Goal: Information Seeking & Learning: Learn about a topic

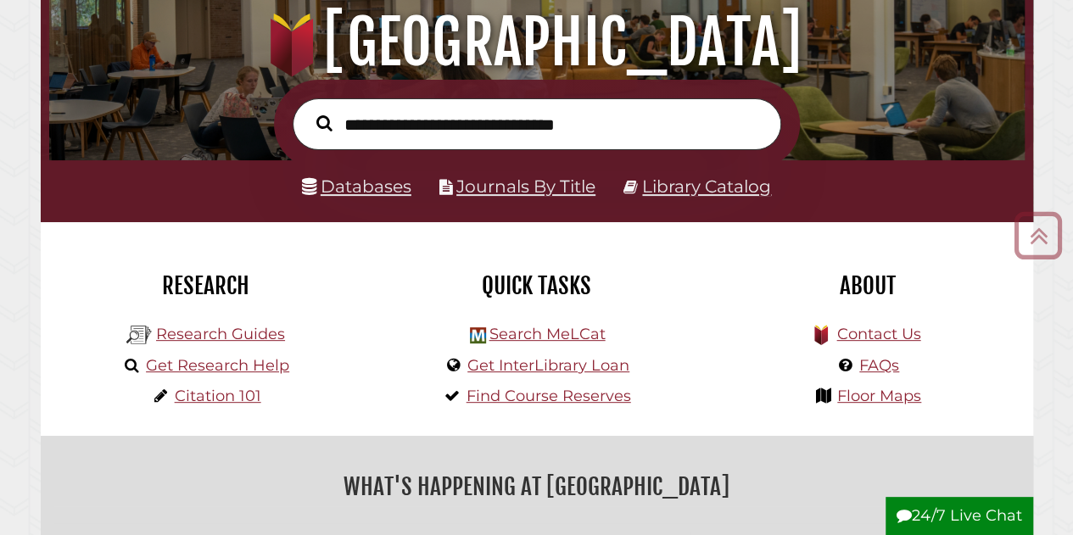
scroll to position [159, 0]
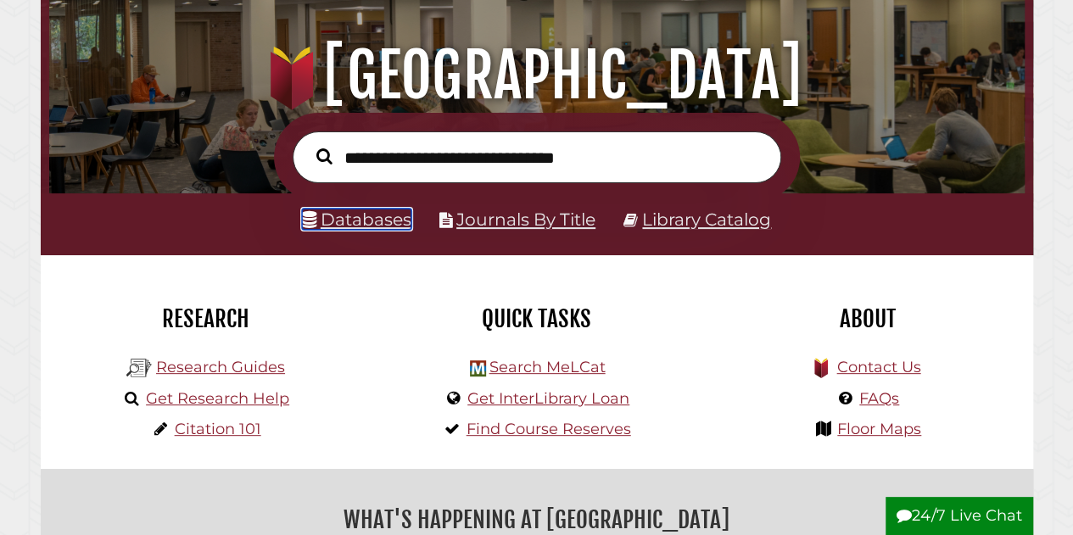
click at [393, 220] on link "Databases" at bounding box center [356, 219] width 109 height 21
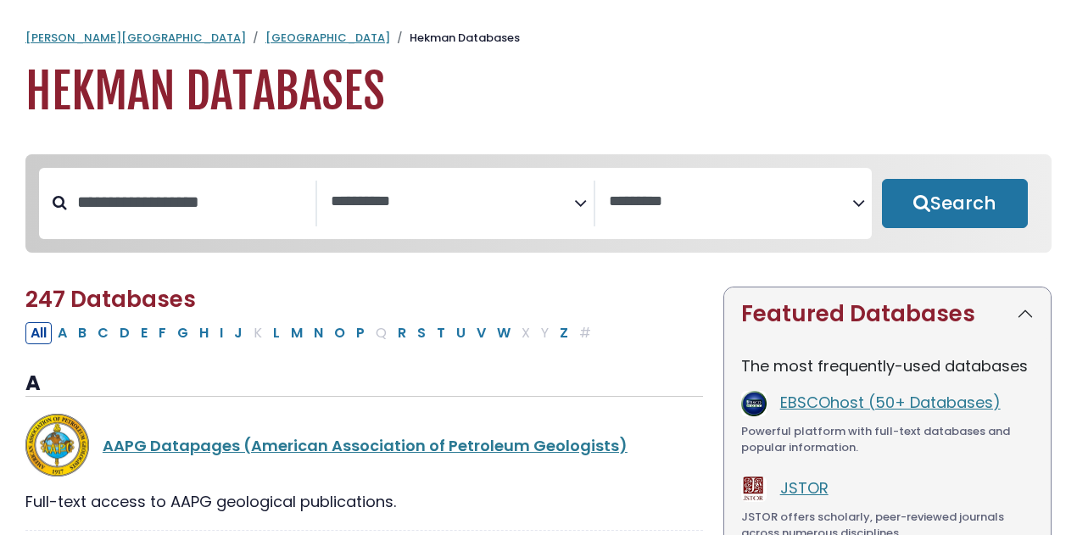
select select "Database Subject Filter"
select select "Database Vendors Filter"
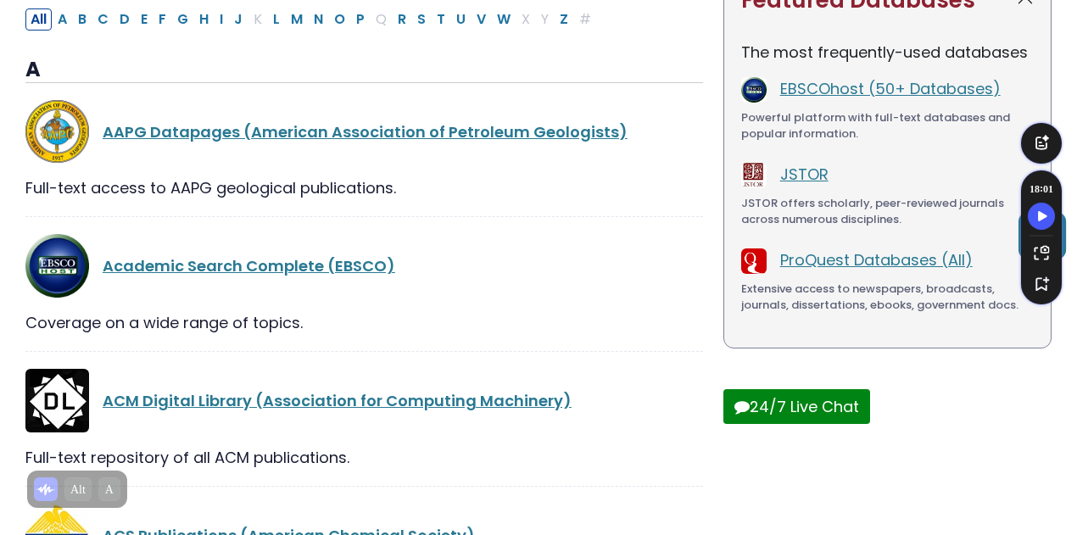
scroll to position [315, 0]
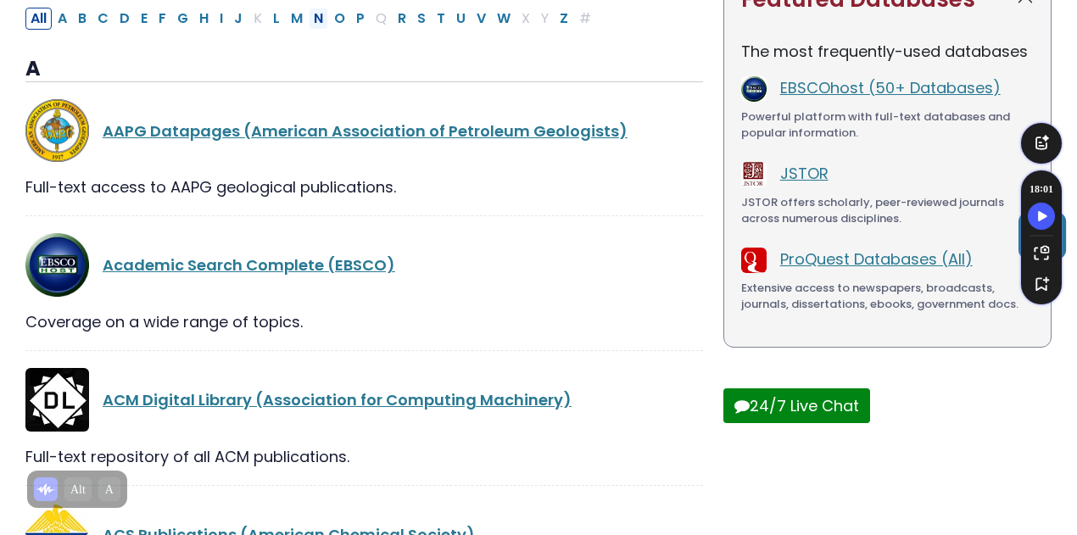
click at [312, 25] on button "N" at bounding box center [319, 19] width 20 height 22
select select "Database Subject Filter"
select select "Database Vendors Filter"
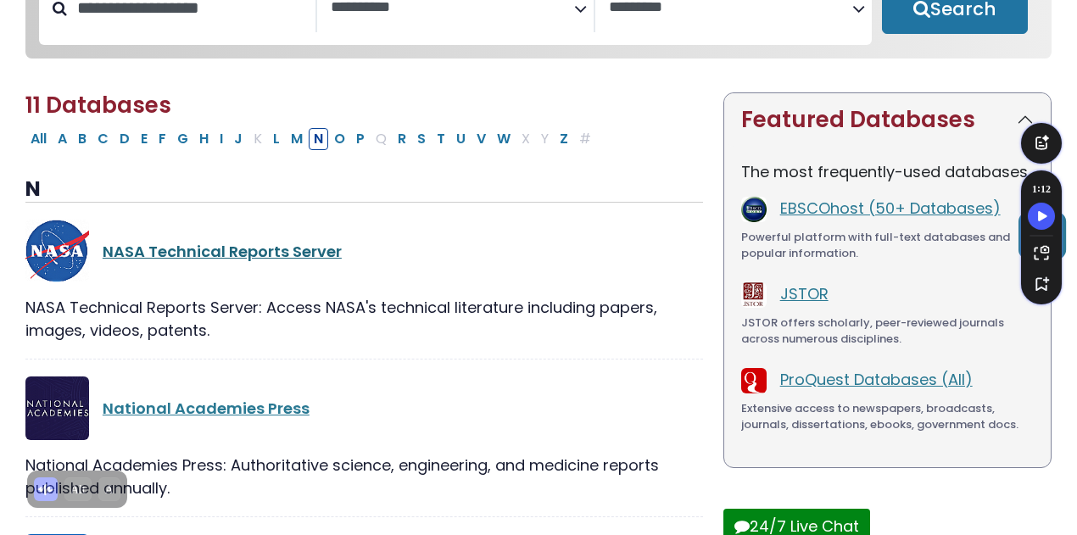
scroll to position [148, 0]
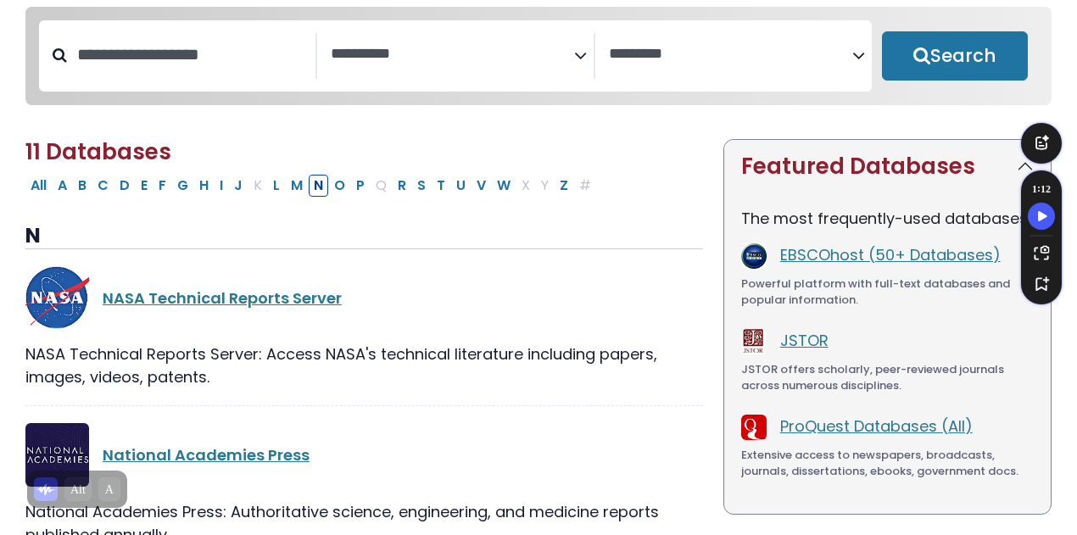
click at [492, 192] on button "W" at bounding box center [504, 186] width 24 height 22
select select "Database Subject Filter"
select select "Database Vendors Filter"
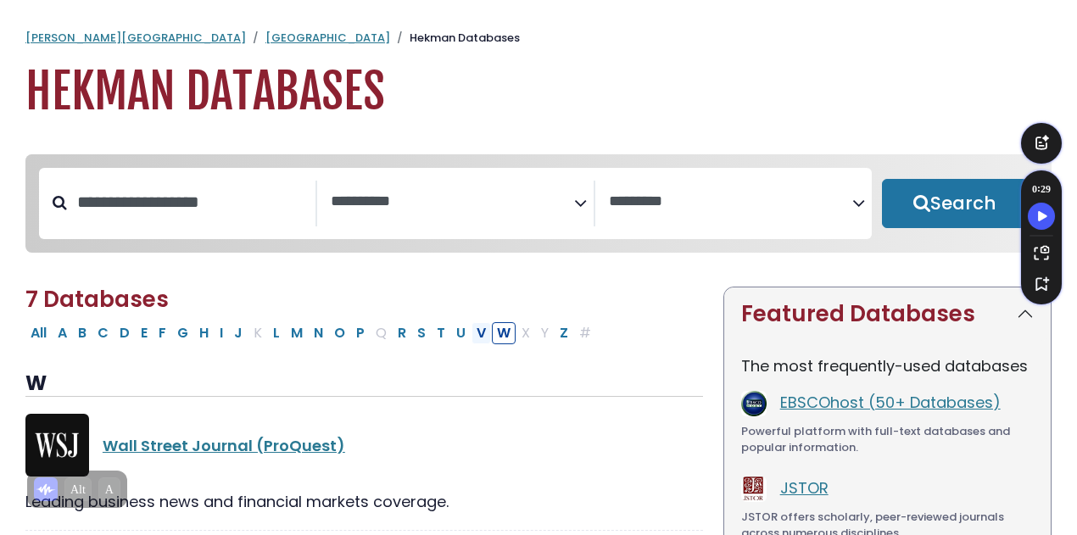
click at [472, 338] on button "V" at bounding box center [482, 333] width 20 height 22
select select "Database Subject Filter"
select select "Database Vendors Filter"
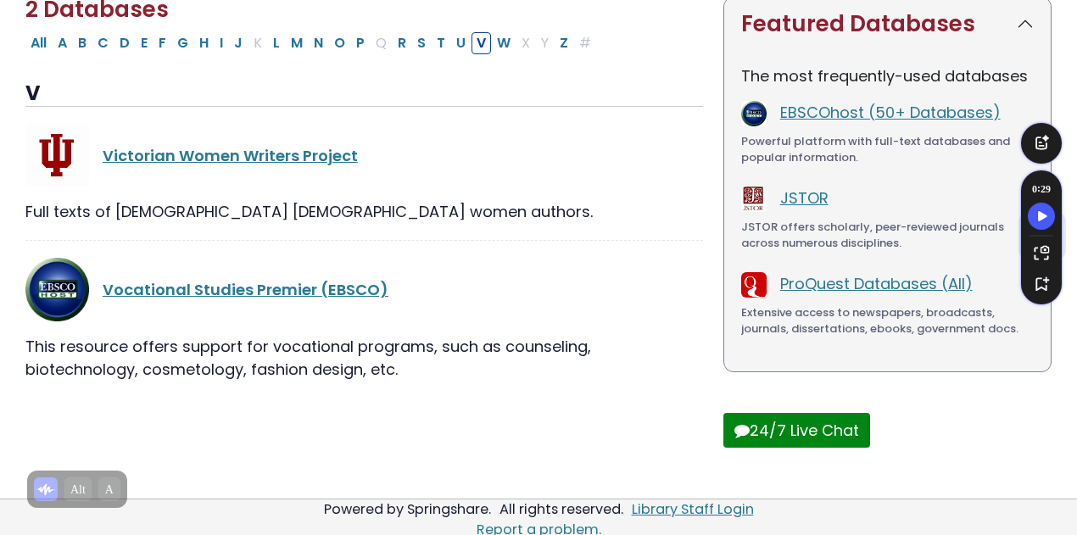
scroll to position [304, 0]
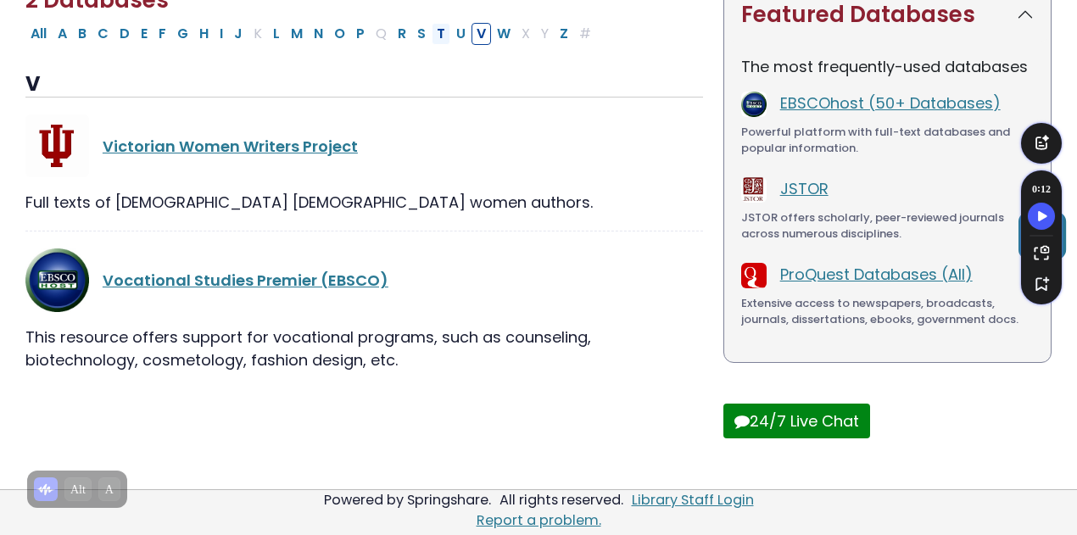
click at [432, 36] on button "T" at bounding box center [441, 34] width 19 height 22
select select "Database Subject Filter"
select select "Database Vendors Filter"
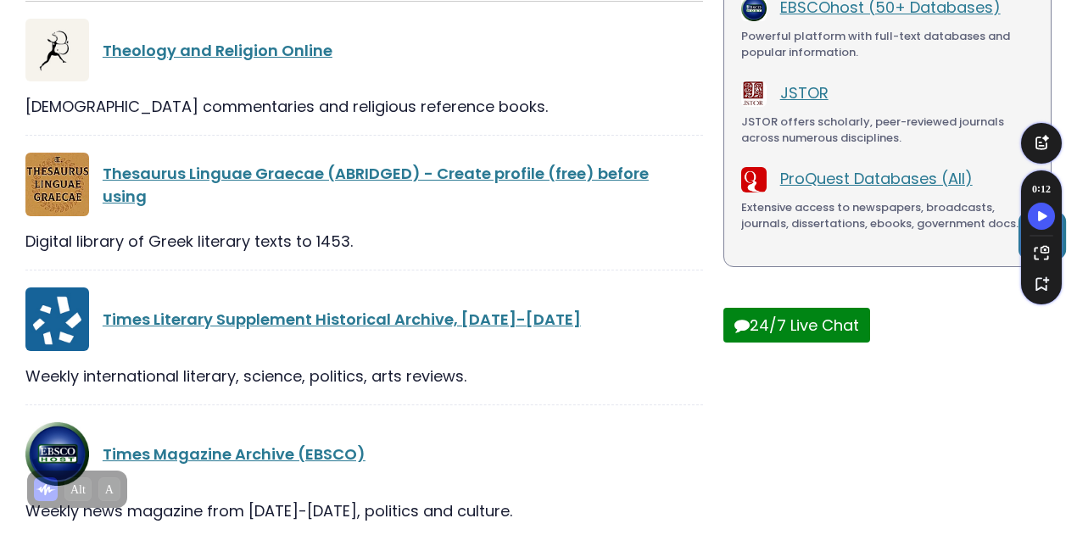
scroll to position [217, 0]
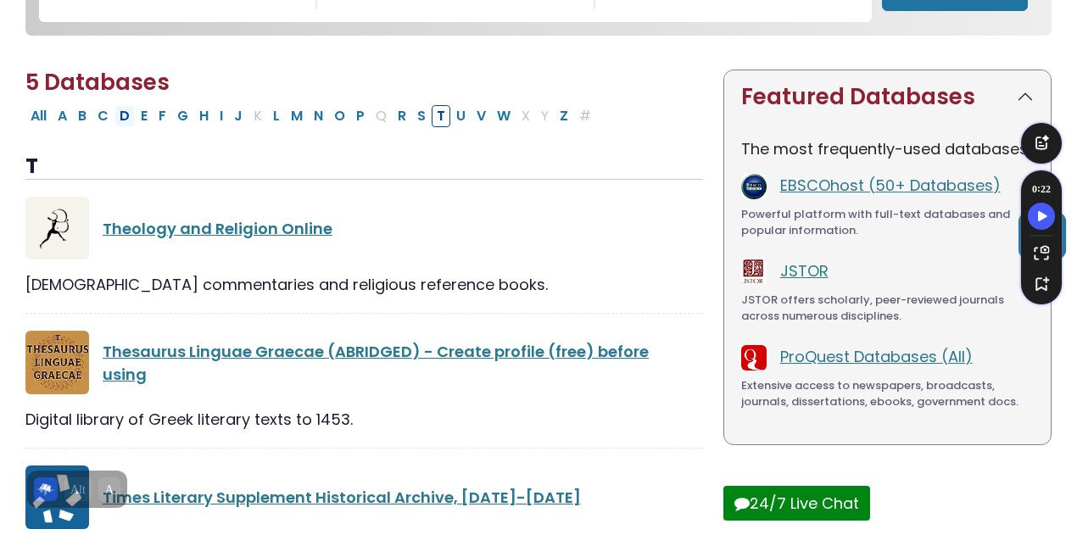
click at [127, 120] on button "D" at bounding box center [125, 116] width 20 height 22
select select "Database Subject Filter"
select select "Database Vendors Filter"
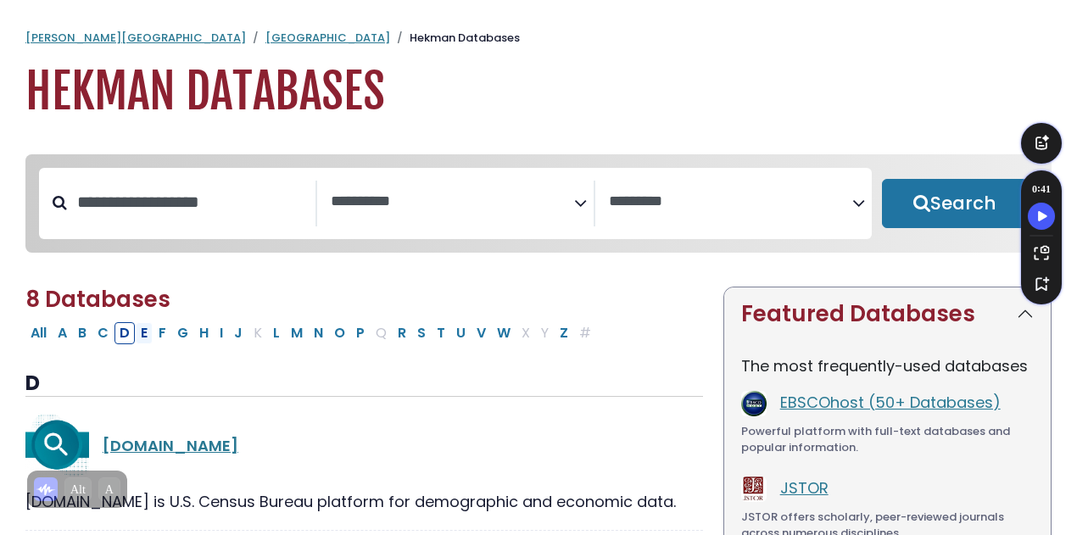
click at [148, 340] on button "E" at bounding box center [144, 333] width 17 height 22
select select "Database Subject Filter"
select select "Database Vendors Filter"
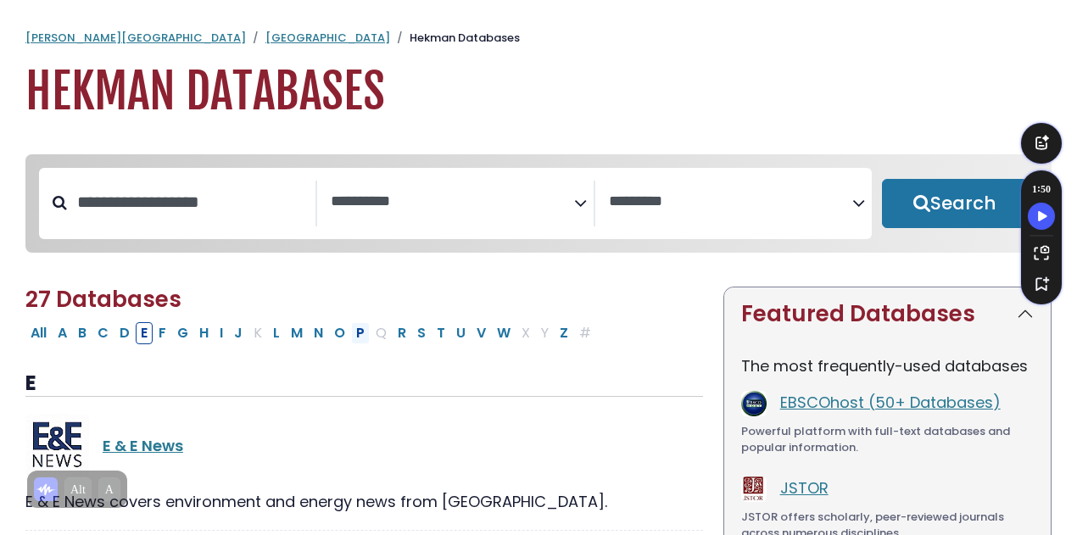
click at [351, 335] on button "P" at bounding box center [360, 333] width 19 height 22
select select "Database Subject Filter"
select select "Database Vendors Filter"
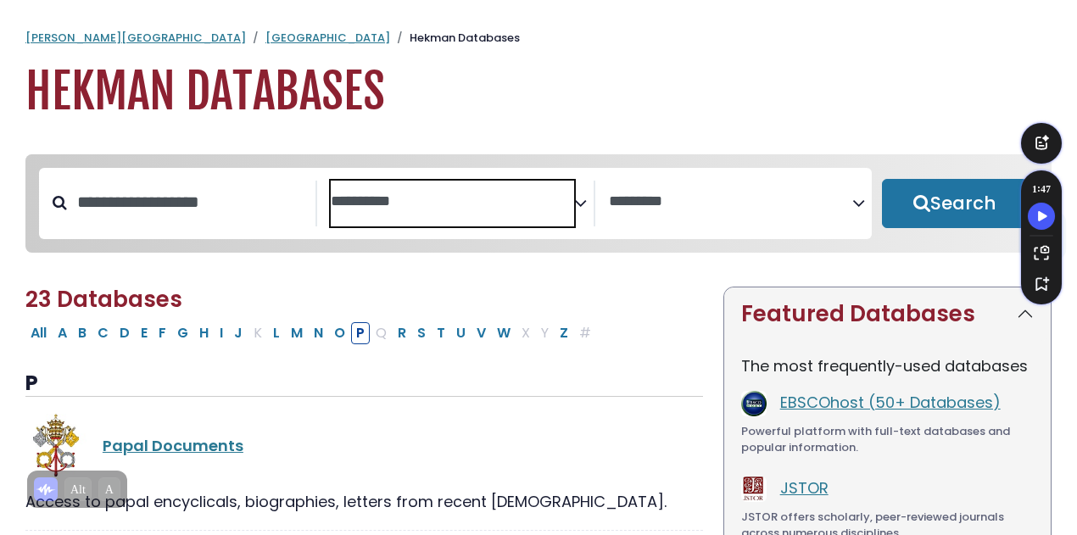
click at [448, 198] on textarea "Search" at bounding box center [452, 202] width 243 height 18
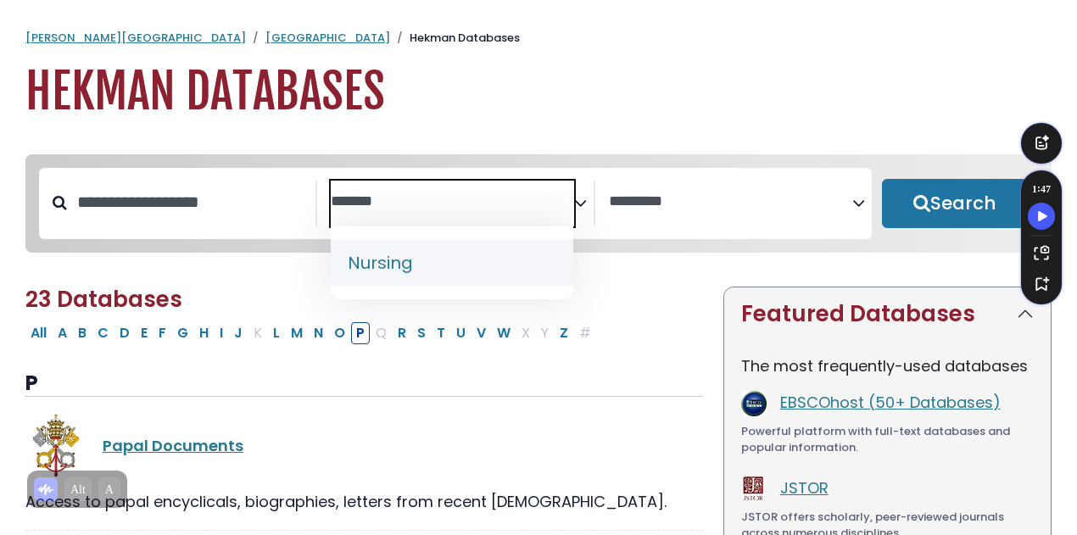
type textarea "*******"
select select "*****"
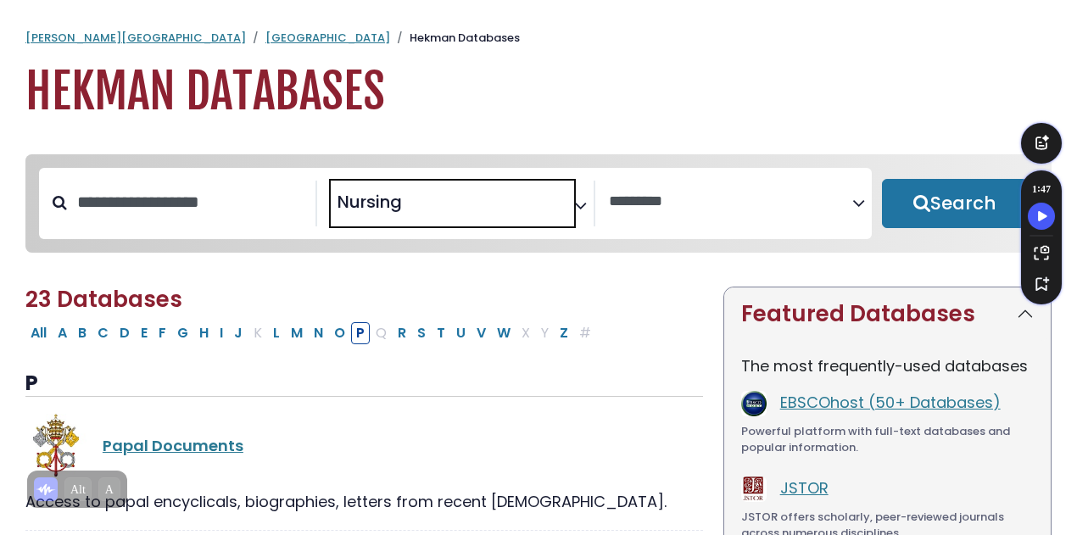
scroll to position [619, 0]
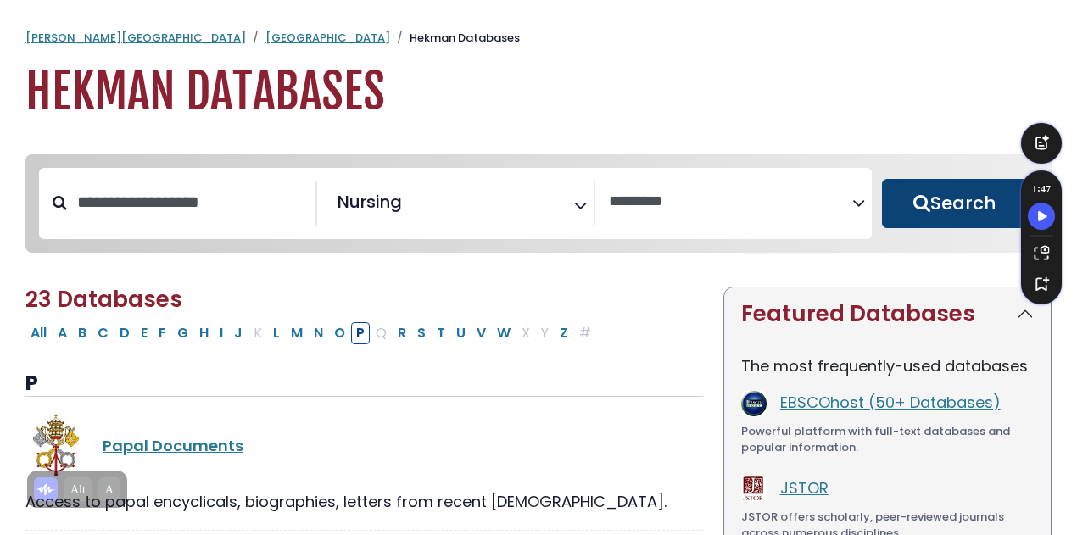
click at [923, 209] on button "Search" at bounding box center [955, 203] width 146 height 49
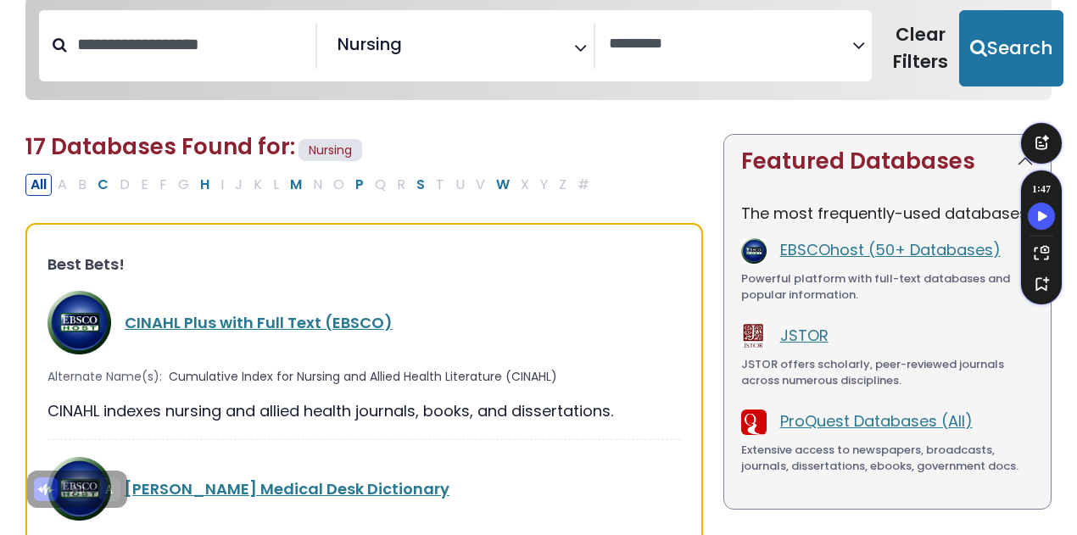
scroll to position [161, 0]
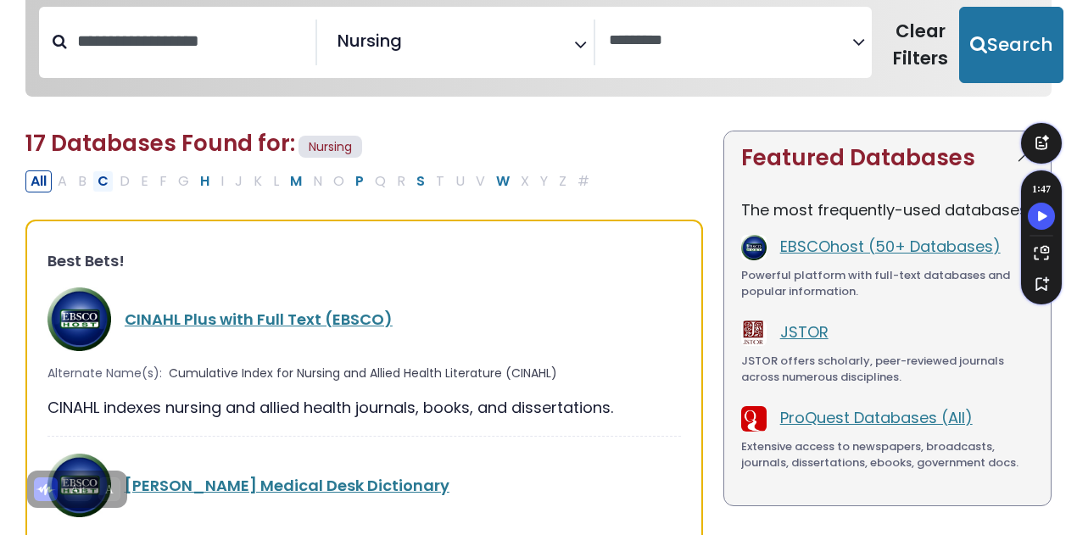
click at [107, 174] on button "C" at bounding box center [102, 181] width 21 height 22
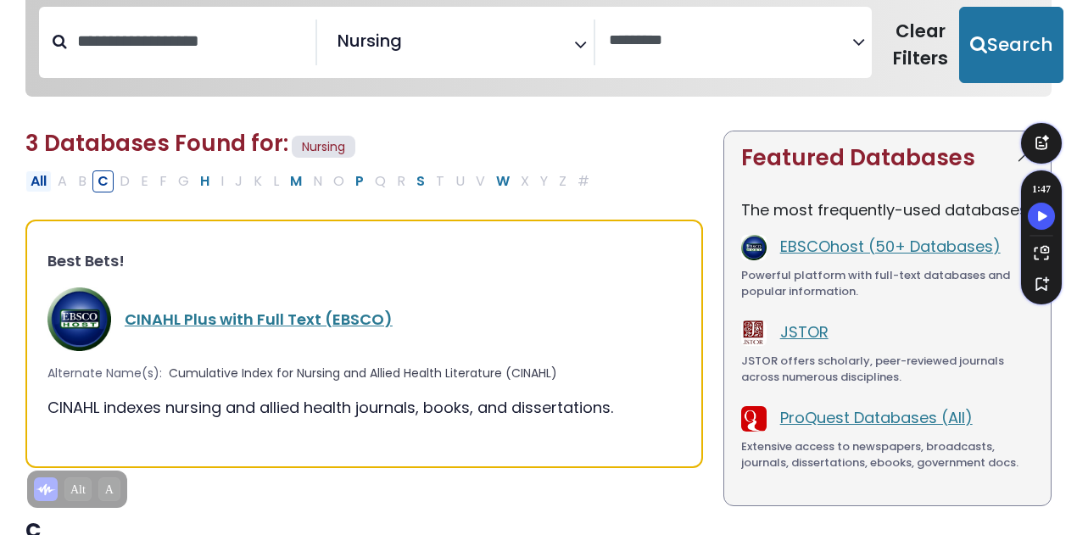
click at [40, 174] on button "All" at bounding box center [38, 181] width 26 height 22
select select "Database Vendors Filter"
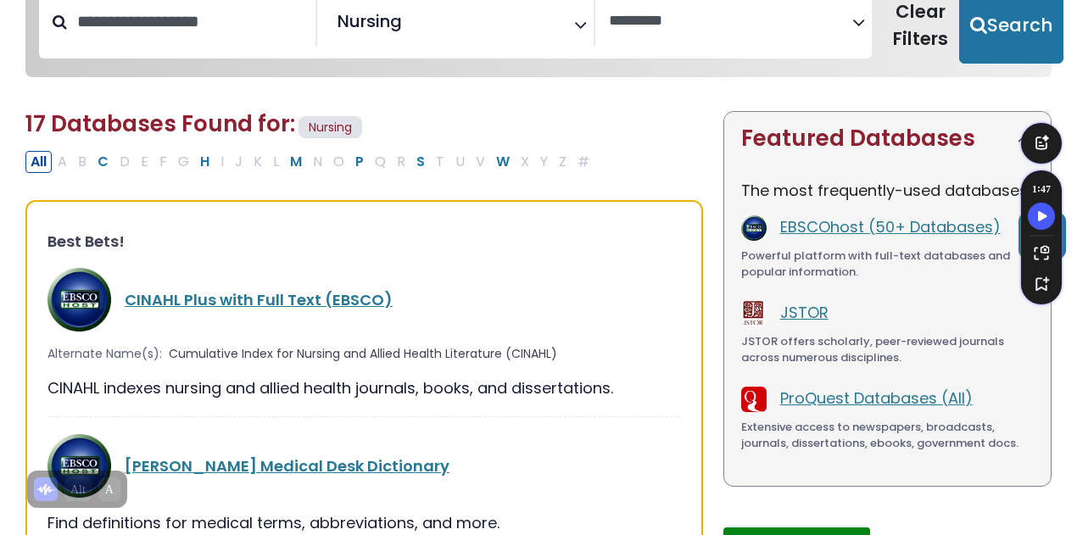
scroll to position [150, 0]
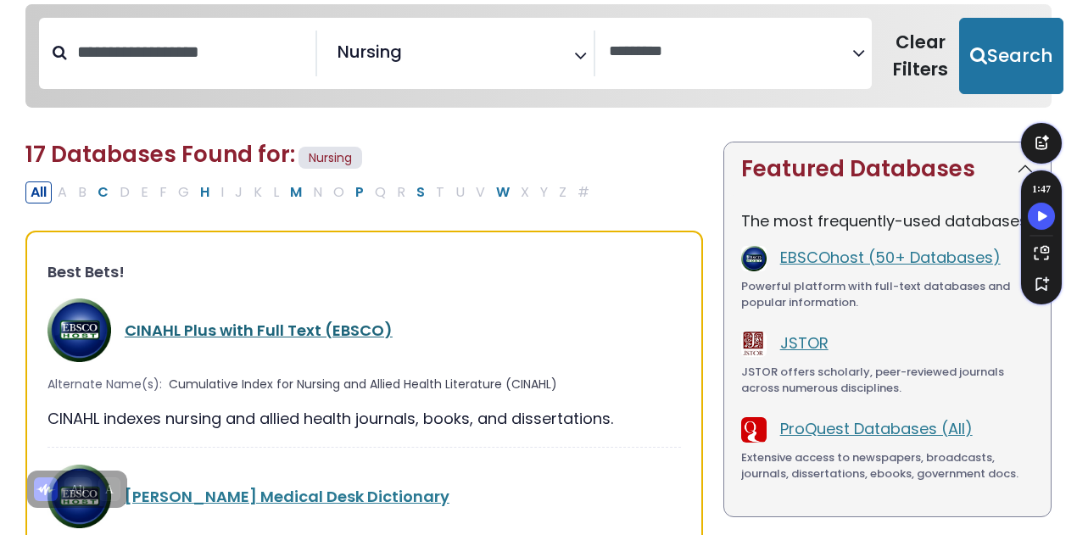
click at [215, 330] on link "CINAHL Plus with Full Text (EBSCO)" at bounding box center [259, 330] width 268 height 21
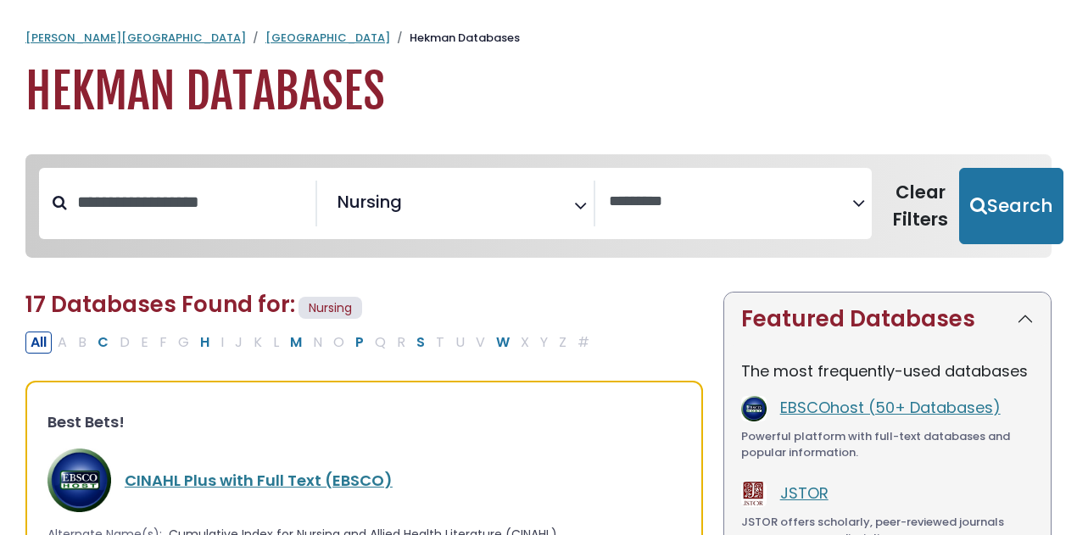
select select "Database Vendors Filter"
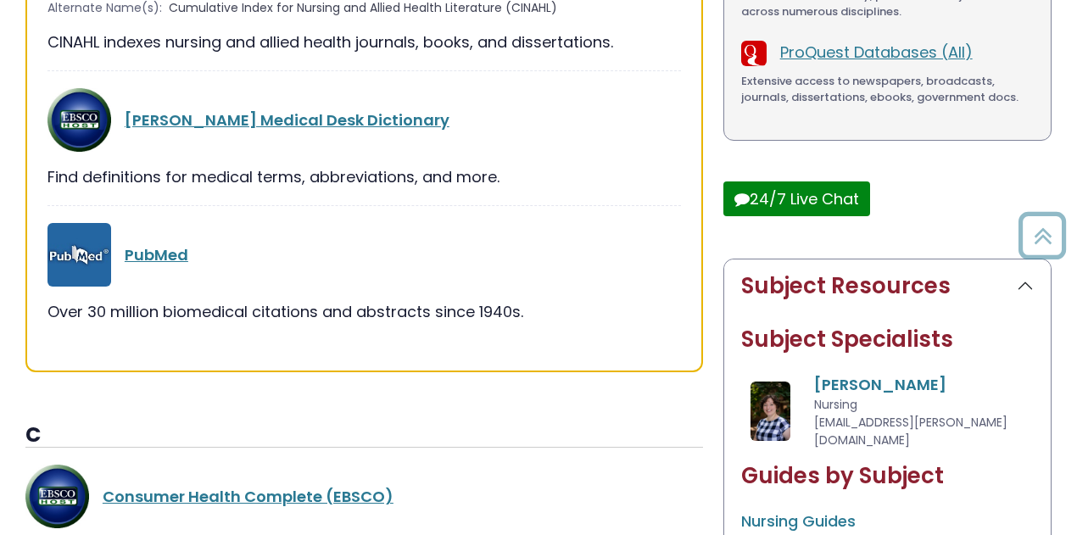
scroll to position [528, 0]
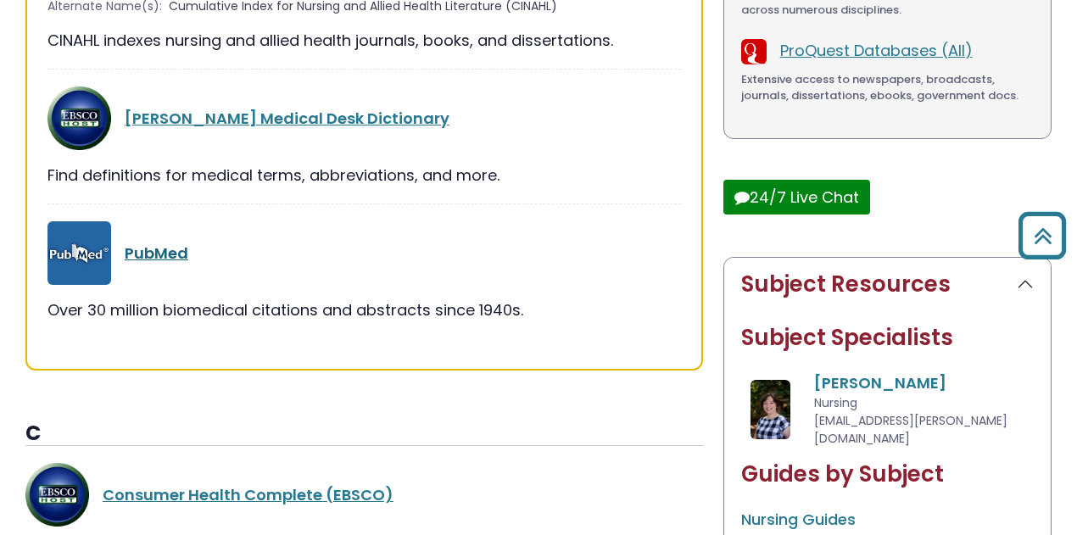
click at [183, 257] on link "PubMed" at bounding box center [157, 253] width 64 height 21
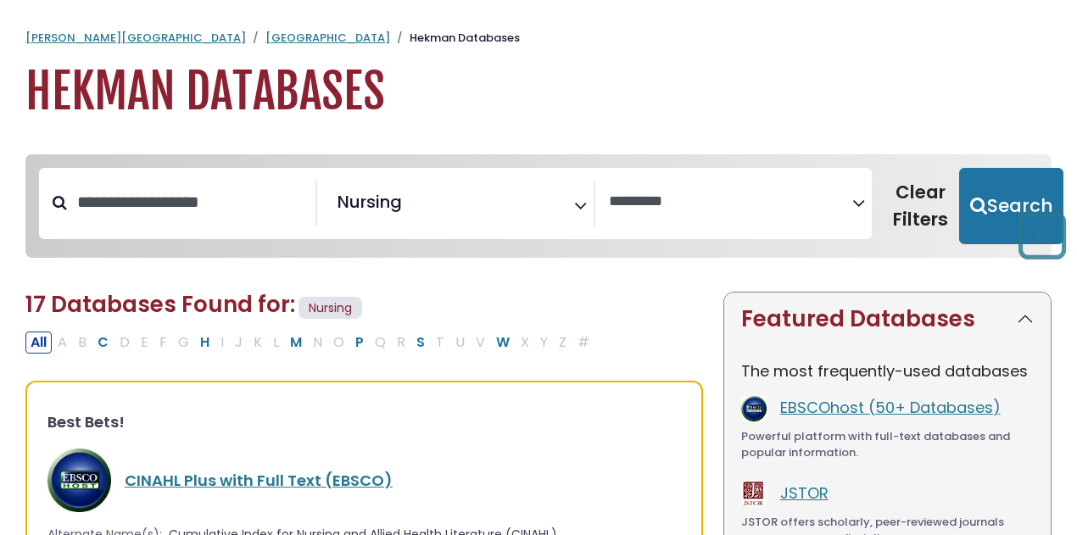
select select "Database Vendors Filter"
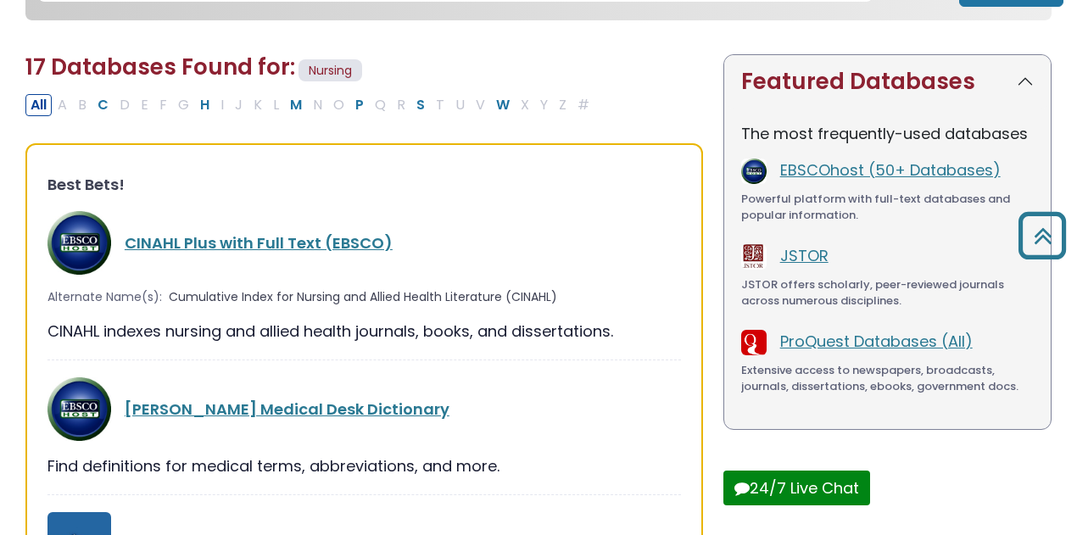
scroll to position [225, 0]
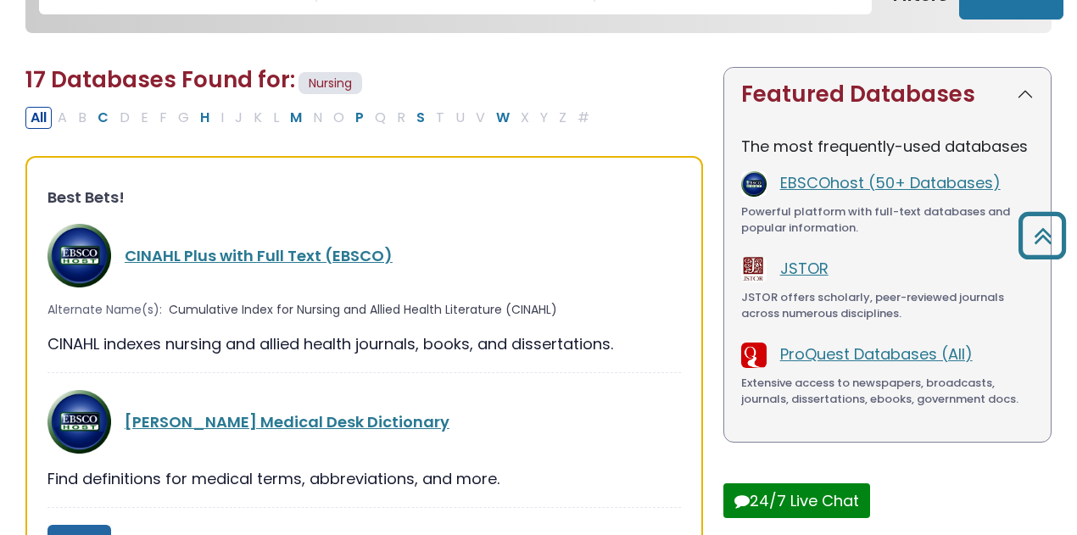
click at [334, 271] on div "CINAHL Plus with Full Text (EBSCO)" at bounding box center [364, 256] width 634 height 64
click at [339, 262] on link "CINAHL Plus with Full Text (EBSCO)" at bounding box center [259, 255] width 268 height 21
